Goal: Information Seeking & Learning: Find specific fact

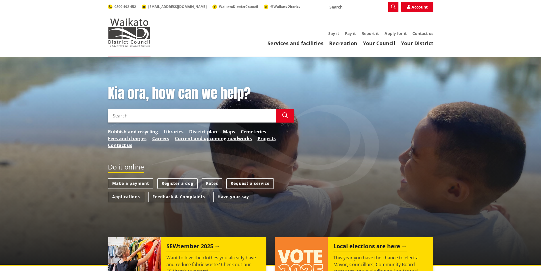
click at [351, 7] on input "Search" at bounding box center [362, 7] width 73 height 10
type input "tamahere"
click at [392, 5] on icon "button" at bounding box center [393, 7] width 5 height 5
click at [183, 118] on input "Search" at bounding box center [192, 116] width 168 height 14
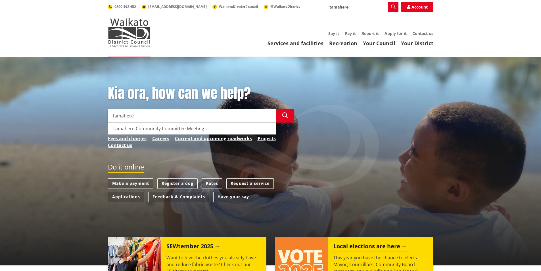
type input "tamahere"
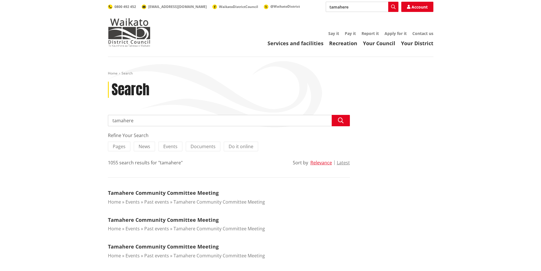
click at [152, 121] on input "tamahere" at bounding box center [229, 120] width 242 height 11
type input "tamahere park target rate"
click at [339, 119] on icon "button" at bounding box center [341, 121] width 6 height 6
click at [183, 121] on input "tamahere park target rate" at bounding box center [229, 120] width 242 height 11
click at [340, 119] on icon "button" at bounding box center [341, 121] width 6 height 6
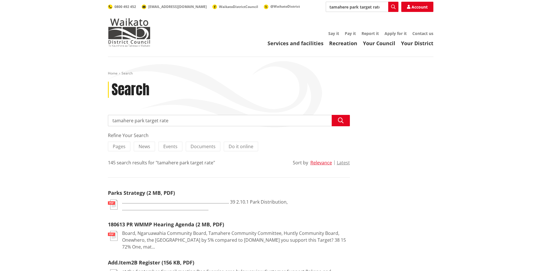
click at [186, 121] on input "tamahere park target rate" at bounding box center [229, 120] width 242 height 11
click at [344, 162] on button "Latest" at bounding box center [343, 162] width 13 height 5
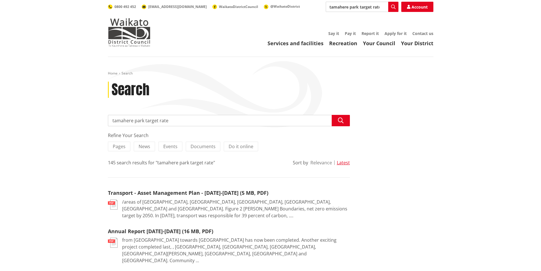
click at [322, 161] on button "Relevance" at bounding box center [322, 162] width 22 height 5
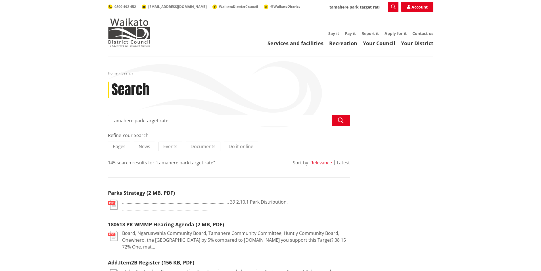
click at [343, 161] on button "Latest" at bounding box center [343, 162] width 13 height 5
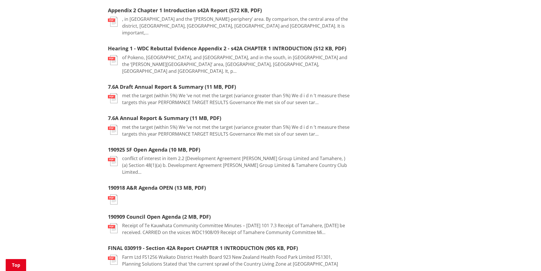
scroll to position [625, 0]
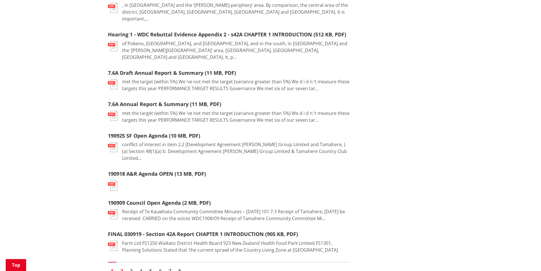
click at [122, 267] on link "2" at bounding box center [122, 271] width 9 height 9
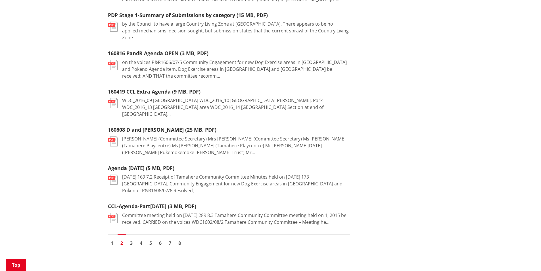
scroll to position [682, 0]
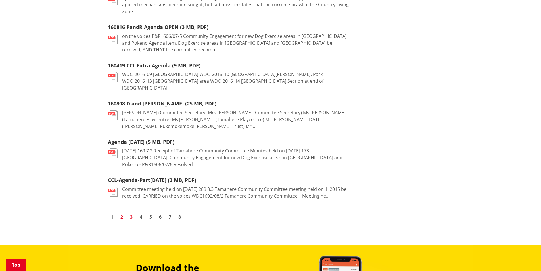
click at [132, 213] on link "3" at bounding box center [131, 217] width 9 height 9
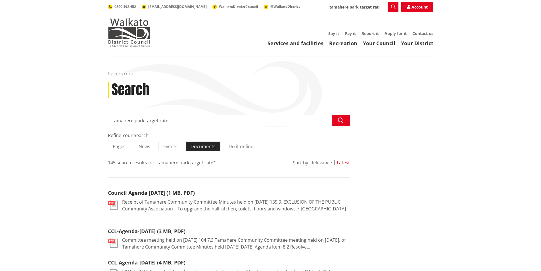
click at [198, 146] on span "Documents" at bounding box center [203, 146] width 25 height 6
click at [0, 0] on input "Documents" at bounding box center [0, 0] width 0 height 0
click at [243, 145] on span "Do it online" at bounding box center [246, 146] width 25 height 6
click at [0, 0] on input "Do it online" at bounding box center [0, 0] width 0 height 0
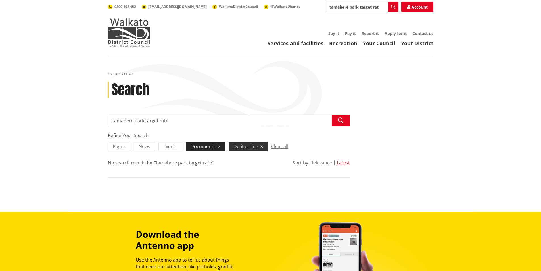
click at [218, 145] on icon at bounding box center [219, 147] width 3 height 4
click at [0, 0] on input "Documents" at bounding box center [0, 0] width 0 height 0
click at [145, 121] on input "tamahere park target rate" at bounding box center [229, 120] width 242 height 11
type input "target rate"
click at [247, 146] on span "Do it online" at bounding box center [241, 146] width 25 height 6
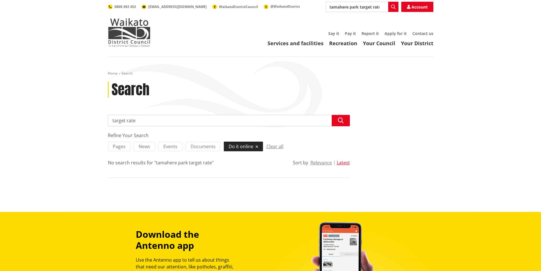
click at [0, 0] on input "Do it online" at bounding box center [0, 0] width 0 height 0
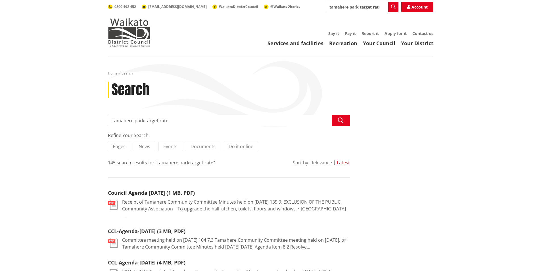
click at [172, 120] on input "tamahere park target rate" at bounding box center [229, 120] width 242 height 11
click at [203, 145] on span "Documents" at bounding box center [203, 146] width 25 height 6
click at [0, 0] on input "Documents" at bounding box center [0, 0] width 0 height 0
click at [239, 146] on span "Do it online" at bounding box center [246, 146] width 25 height 6
click at [0, 0] on input "Do it online" at bounding box center [0, 0] width 0 height 0
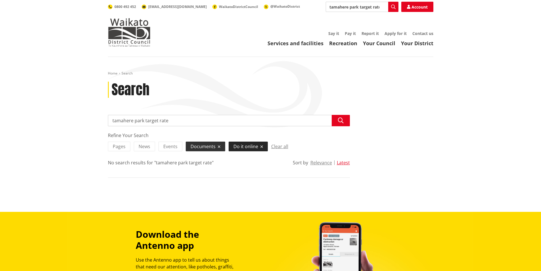
click at [245, 143] on span "Do it online" at bounding box center [246, 146] width 25 height 6
click at [0, 0] on input "Do it online" at bounding box center [0, 0] width 0 height 0
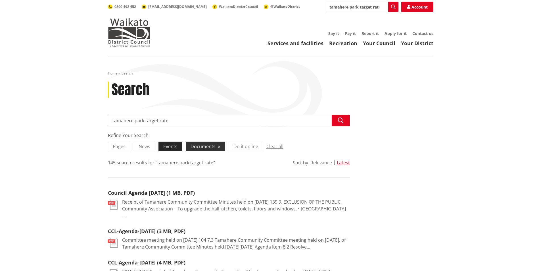
click at [172, 145] on span "Events" at bounding box center [170, 146] width 14 height 6
click at [0, 0] on input "Events" at bounding box center [0, 0] width 0 height 0
click at [178, 143] on label "Events" at bounding box center [173, 146] width 29 height 10
click at [0, 0] on input "Events" at bounding box center [0, 0] width 0 height 0
click at [145, 146] on span "News" at bounding box center [145, 146] width 12 height 6
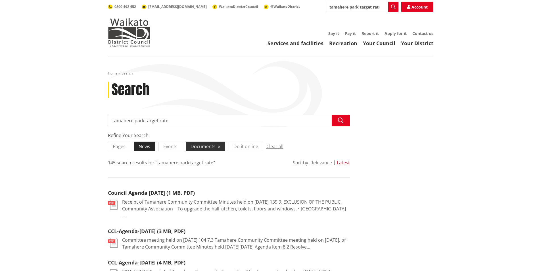
click at [0, 0] on input "News" at bounding box center [0, 0] width 0 height 0
click at [128, 31] on img at bounding box center [129, 32] width 43 height 28
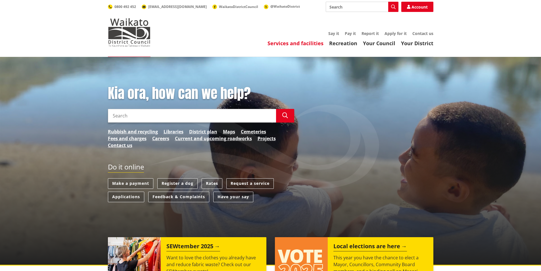
click at [296, 43] on link "Services and facilities" at bounding box center [296, 43] width 56 height 7
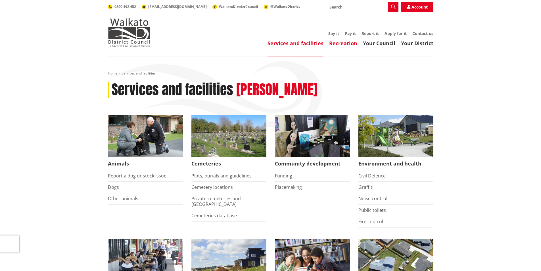
click at [341, 43] on link "Recreation" at bounding box center [343, 43] width 28 height 7
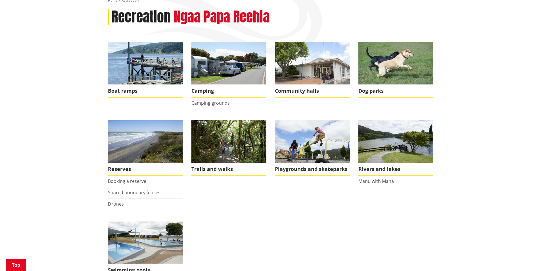
scroll to position [114, 0]
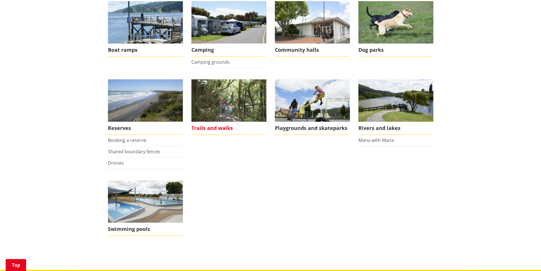
click at [222, 126] on span "Trails and walks" at bounding box center [229, 128] width 75 height 13
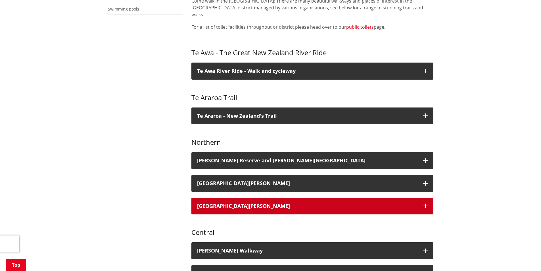
scroll to position [227, 0]
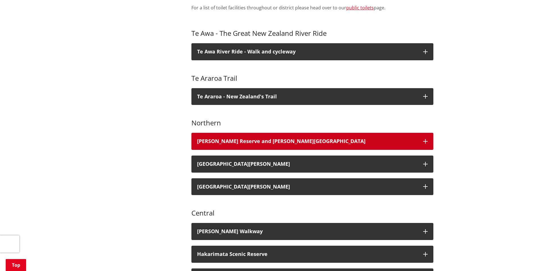
click at [426, 139] on icon "button" at bounding box center [425, 141] width 5 height 5
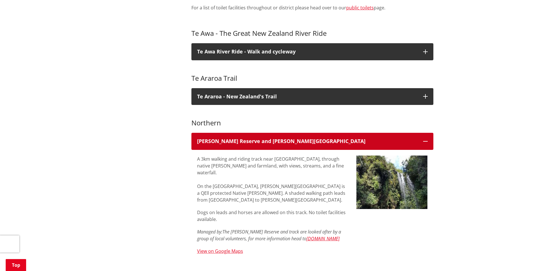
click at [426, 139] on icon "button" at bounding box center [425, 141] width 5 height 5
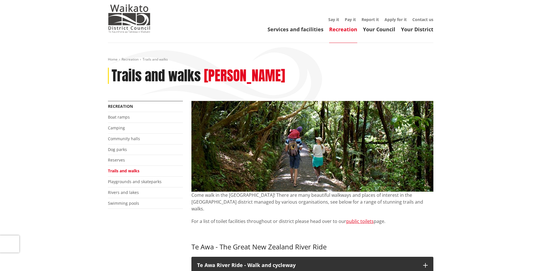
scroll to position [0, 0]
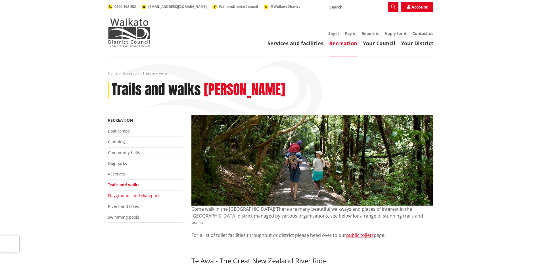
click at [132, 193] on link "Playgrounds and skateparks" at bounding box center [135, 195] width 54 height 5
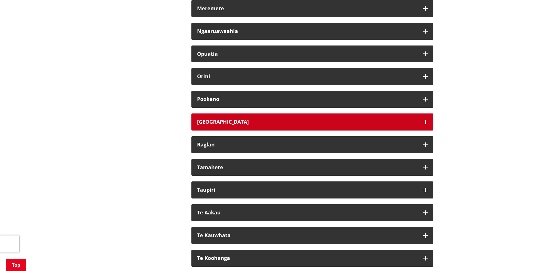
scroll to position [455, 0]
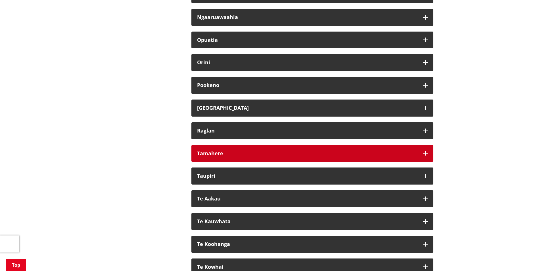
click at [424, 150] on button "Tamahere" at bounding box center [313, 153] width 242 height 17
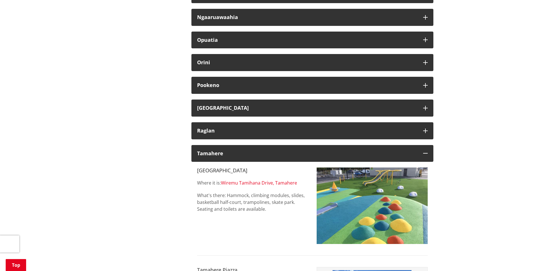
click at [240, 183] on link "Wiremu Tamihana Drive, Tamahere" at bounding box center [259, 183] width 76 height 6
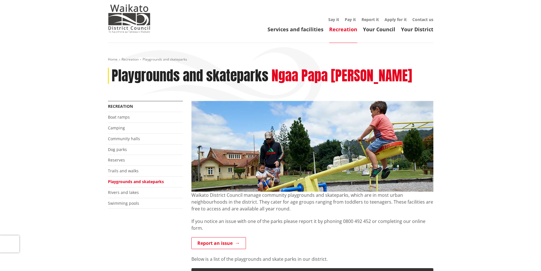
scroll to position [0, 0]
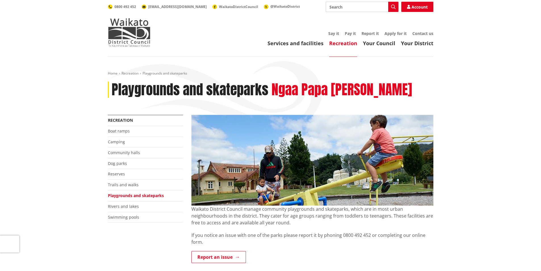
click at [349, 8] on input "Search" at bounding box center [362, 7] width 73 height 10
type input "communications"
click at [392, 6] on icon "button" at bounding box center [393, 7] width 5 height 5
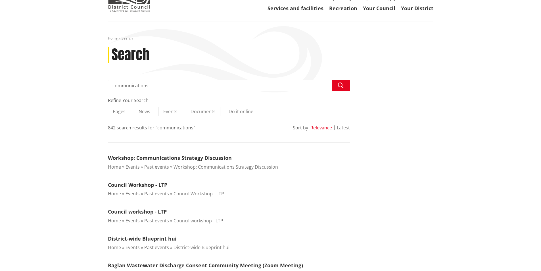
scroll to position [57, 0]
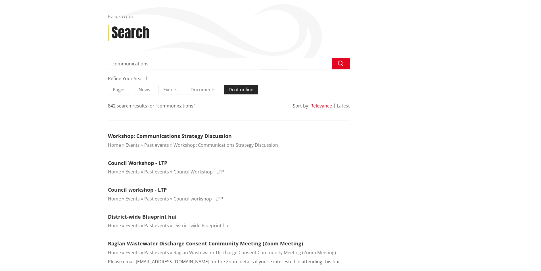
click at [239, 88] on span "Do it online" at bounding box center [241, 89] width 25 height 6
click at [0, 0] on input "Do it online" at bounding box center [0, 0] width 0 height 0
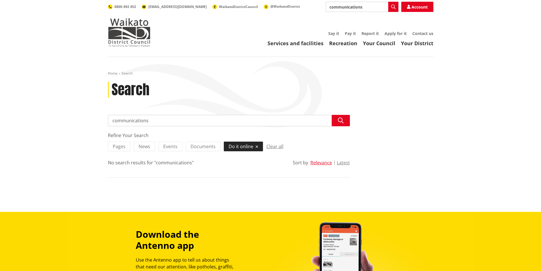
click at [256, 145] on icon at bounding box center [257, 147] width 3 height 4
click at [0, 0] on input "Do it online" at bounding box center [0, 0] width 0 height 0
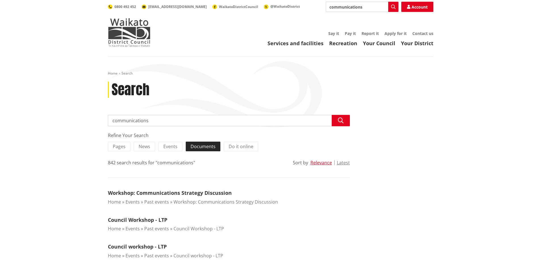
click at [201, 147] on span "Documents" at bounding box center [203, 146] width 25 height 6
click at [0, 0] on input "Documents" at bounding box center [0, 0] width 0 height 0
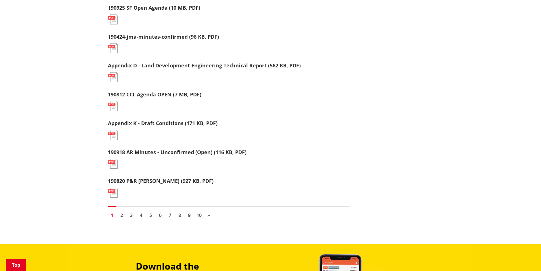
scroll to position [568, 0]
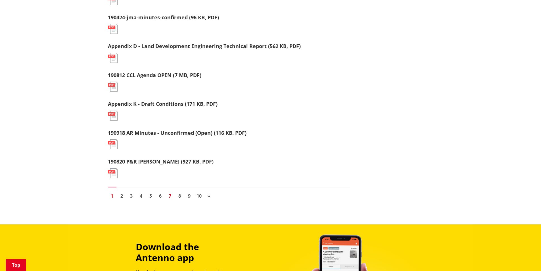
click at [170, 195] on link "7" at bounding box center [170, 196] width 9 height 9
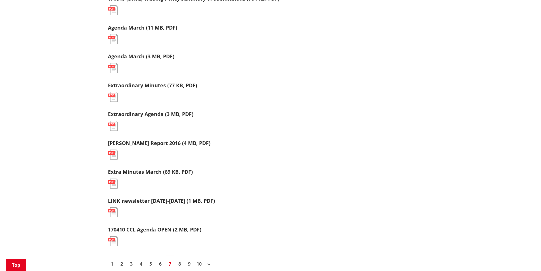
scroll to position [568, 0]
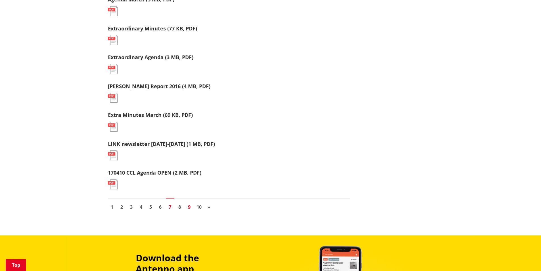
click at [190, 206] on link "9" at bounding box center [189, 207] width 9 height 9
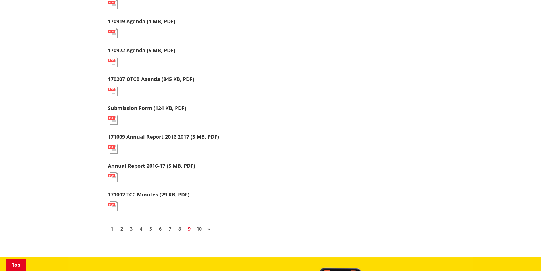
scroll to position [568, 0]
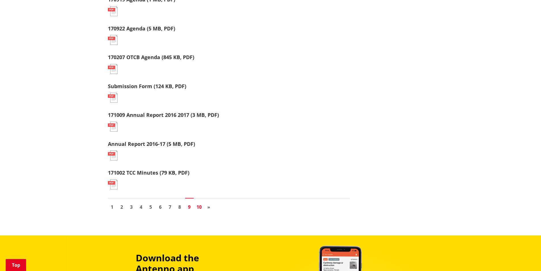
click at [198, 206] on link "10" at bounding box center [199, 207] width 9 height 9
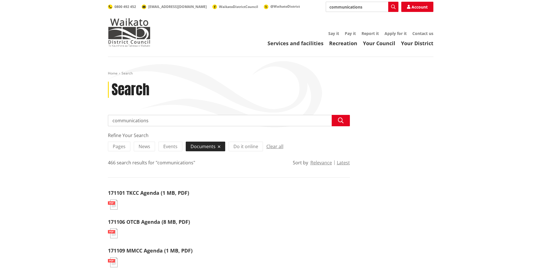
click at [219, 144] on label "Documents" at bounding box center [205, 146] width 39 height 10
click at [0, 0] on input "Documents" at bounding box center [0, 0] width 0 height 0
click at [172, 145] on span "Events" at bounding box center [170, 146] width 14 height 6
click at [0, 0] on input "Events" at bounding box center [0, 0] width 0 height 0
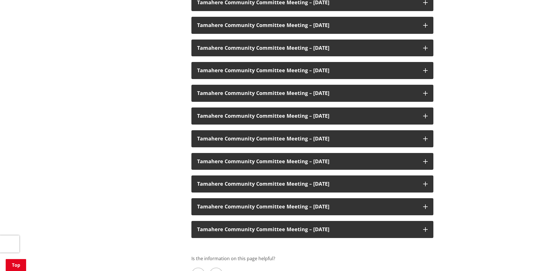
scroll to position [1307, 0]
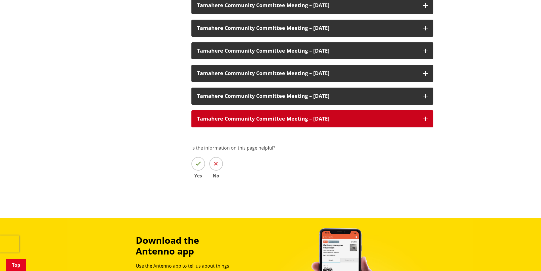
click at [426, 117] on icon at bounding box center [425, 118] width 5 height 5
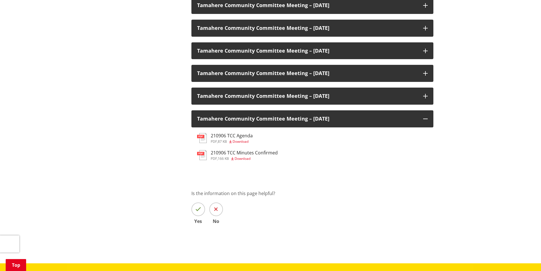
click at [242, 152] on h3 "210906 TCC Minutes Confirmed" at bounding box center [244, 152] width 67 height 5
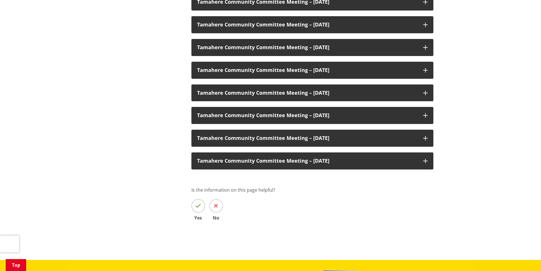
scroll to position [1260, 0]
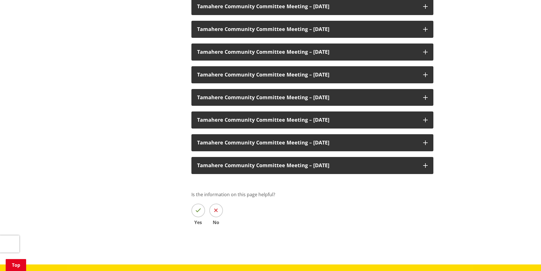
click at [307, 208] on div "Is the information on this page helpful? Yes No" at bounding box center [313, 208] width 242 height 34
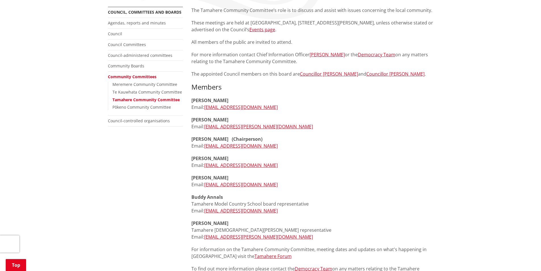
scroll to position [67, 0]
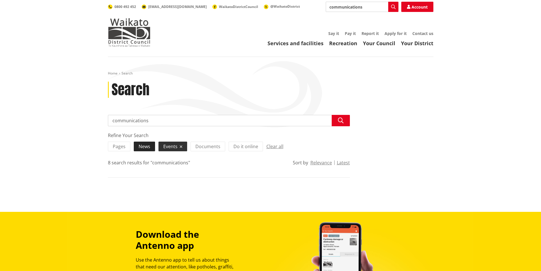
click at [147, 145] on span "News" at bounding box center [145, 146] width 12 height 6
click at [0, 0] on input "News" at bounding box center [0, 0] width 0 height 0
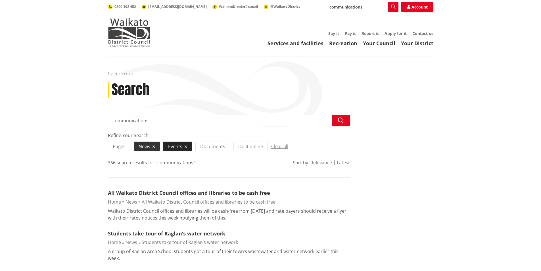
click at [186, 146] on icon at bounding box center [186, 147] width 3 height 4
click at [0, 0] on input "Events" at bounding box center [0, 0] width 0 height 0
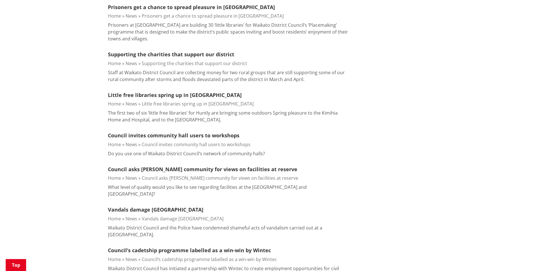
scroll to position [227, 0]
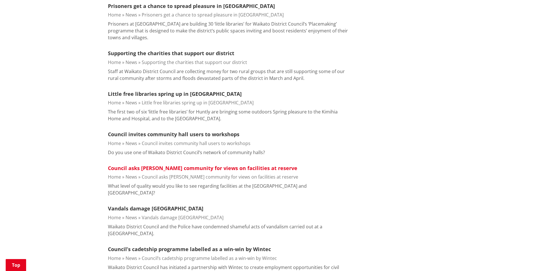
click at [153, 167] on link "Council asks Tamahere community for views on facilities at reserve" at bounding box center [203, 168] width 190 height 7
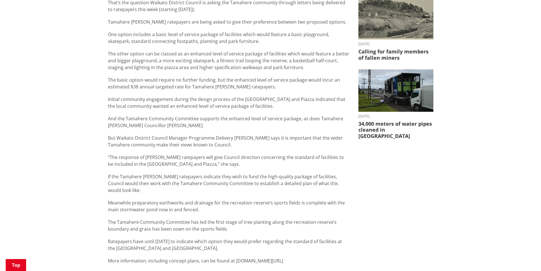
scroll to position [227, 0]
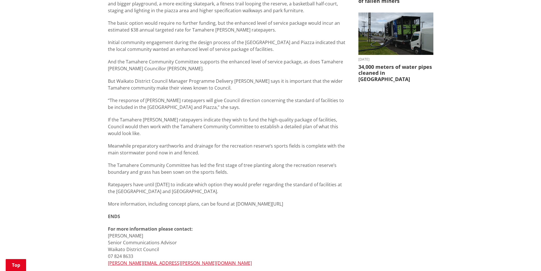
drag, startPoint x: 235, startPoint y: 190, endPoint x: 333, endPoint y: 192, distance: 98.3
click at [333, 200] on p "More information, including concept plans, can be found at [DOMAIN_NAME][URL]" at bounding box center [229, 203] width 242 height 7
copy p "[DOMAIN_NAME][URL]"
click at [260, 209] on div "What level of quality would you like to see regarding facilities at the Tamaher…" at bounding box center [229, 94] width 242 height 343
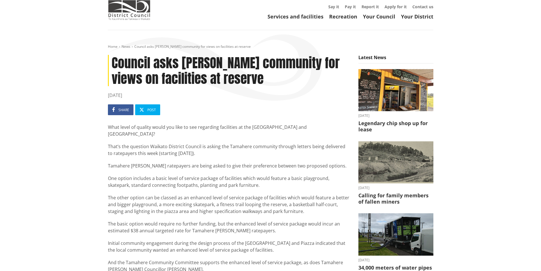
scroll to position [0, 0]
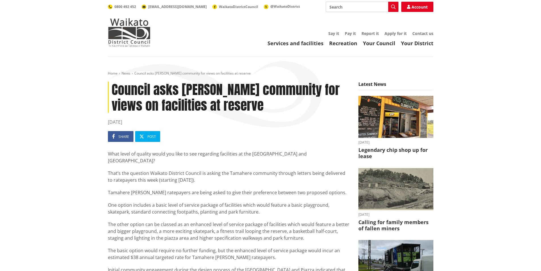
click at [269, 16] on div "Toggle search Toggle navigation Services and facilities Recreation Your Council…" at bounding box center [271, 24] width 334 height 45
